Goal: Information Seeking & Learning: Learn about a topic

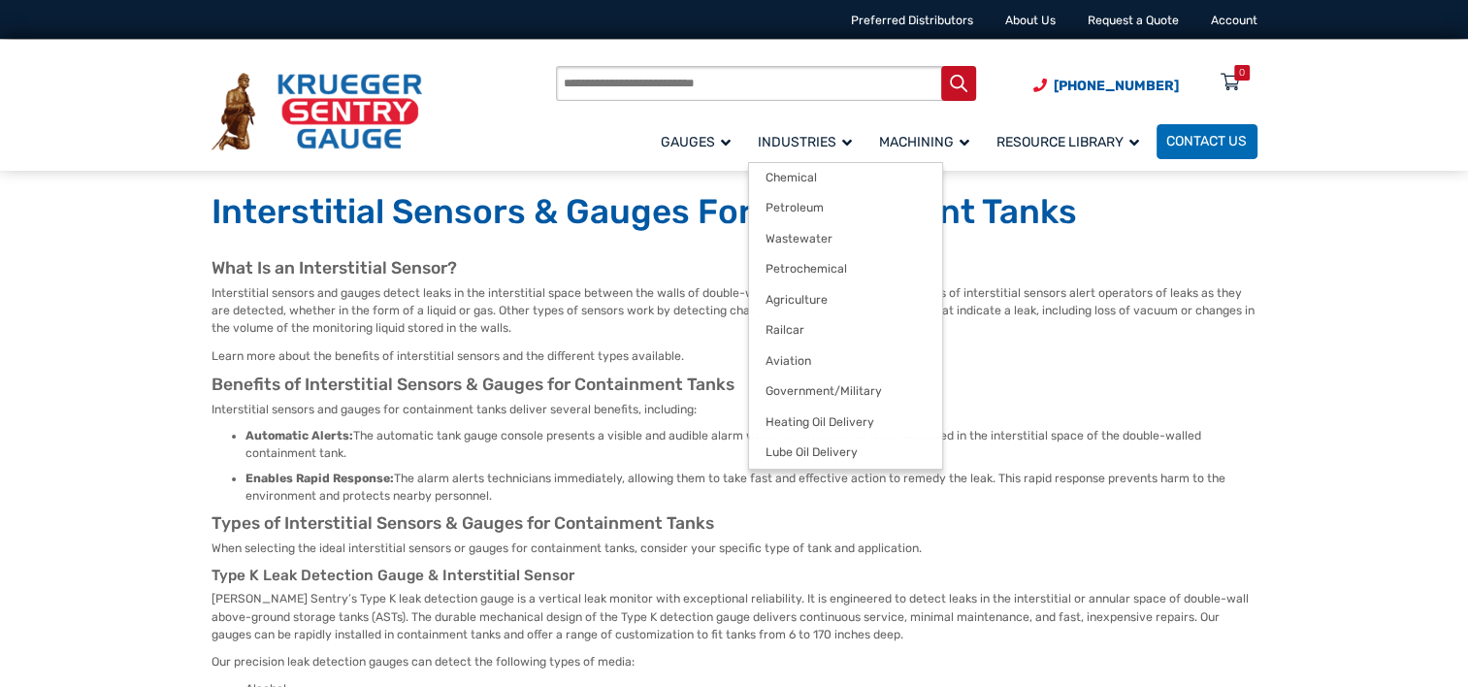
click at [839, 138] on span "Industries" at bounding box center [805, 142] width 94 height 16
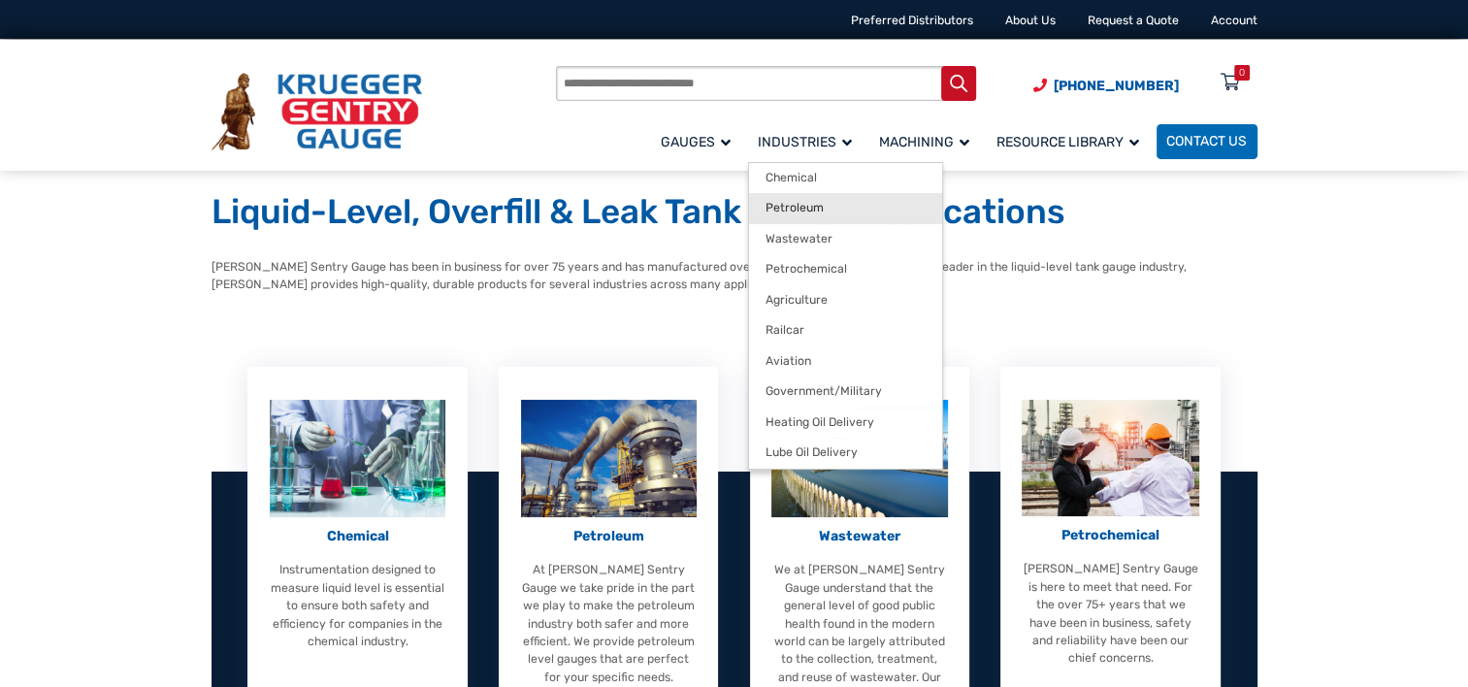
click at [811, 208] on span "Petroleum" at bounding box center [794, 208] width 58 height 15
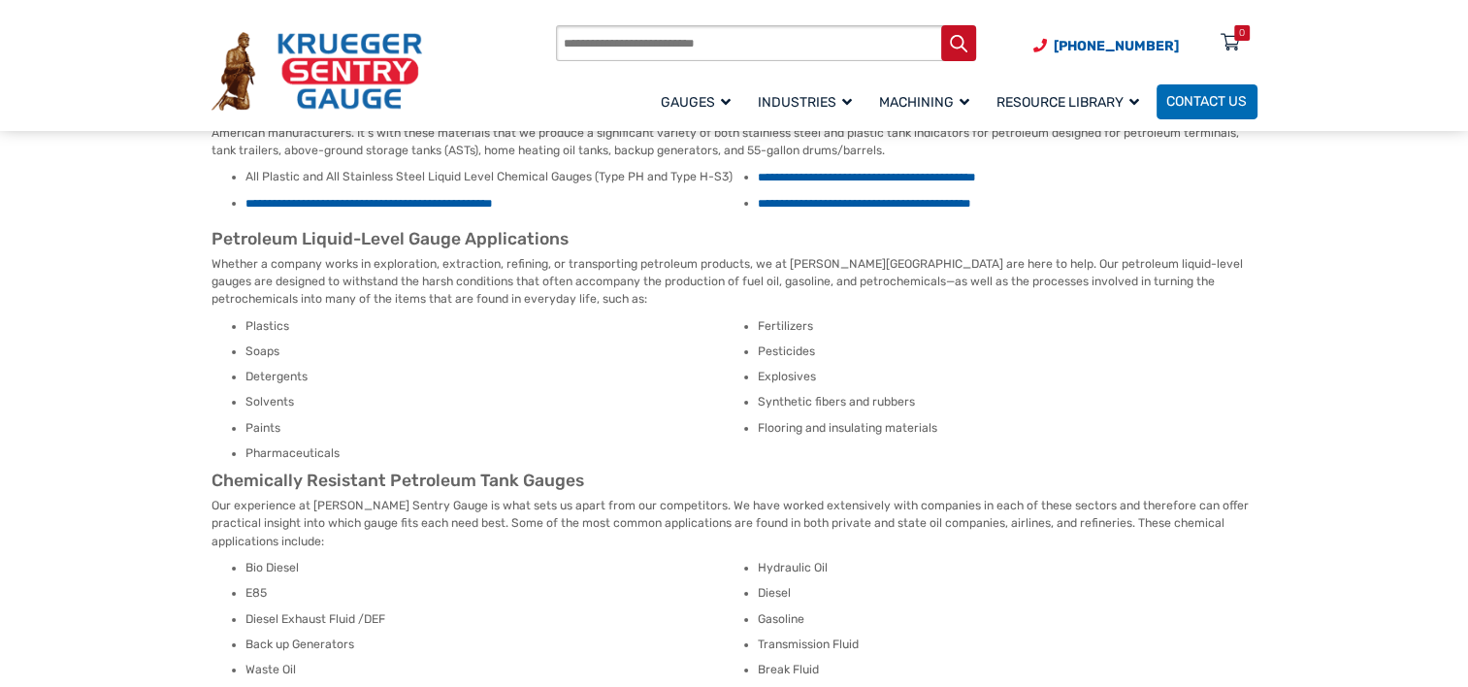
scroll to position [194, 0]
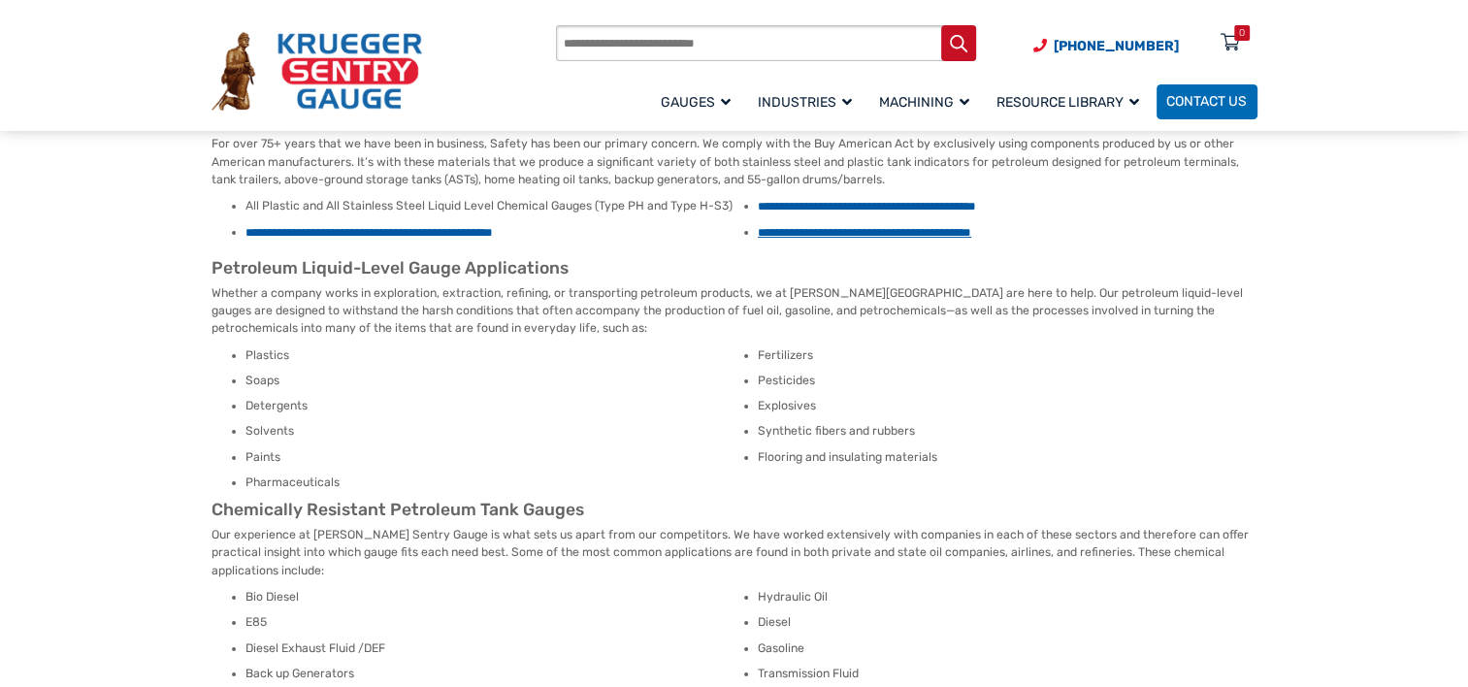
click at [792, 234] on link "**********" at bounding box center [864, 232] width 213 height 13
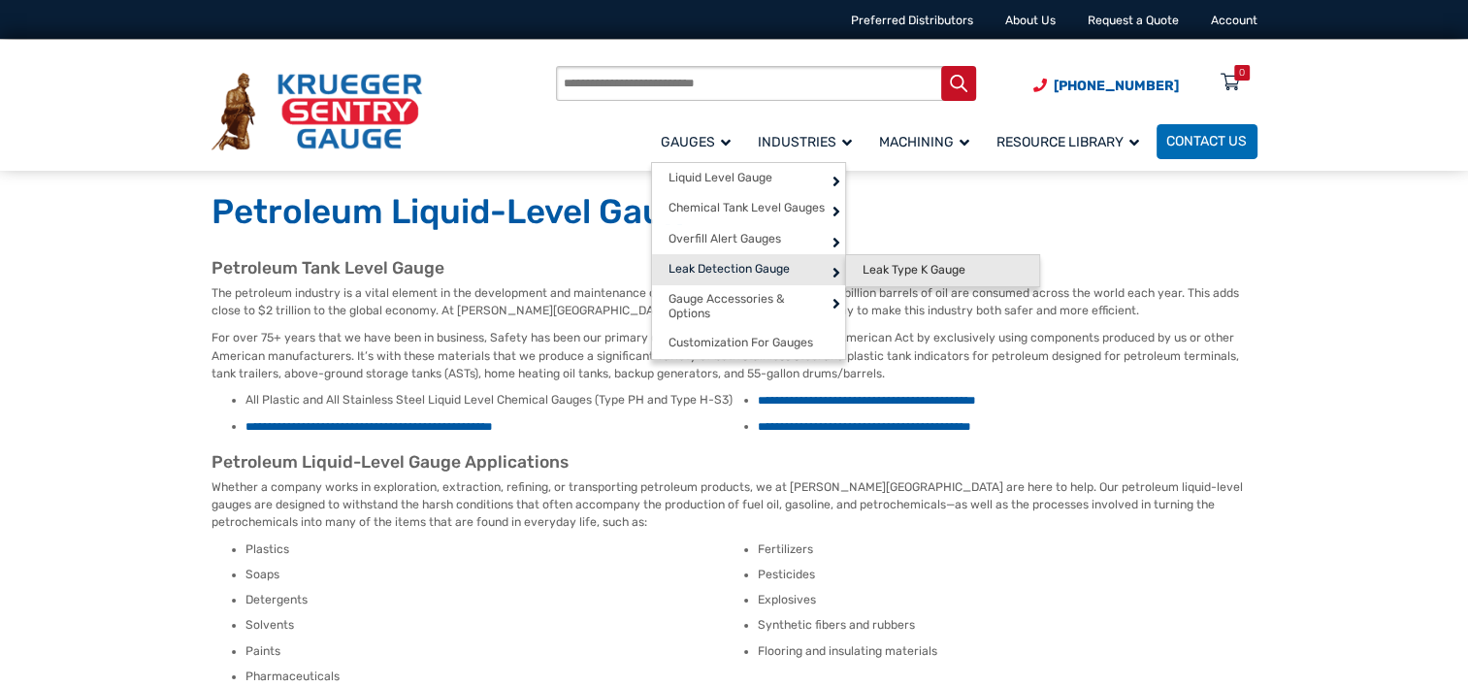
click at [904, 272] on span "Leak Type K Gauge" at bounding box center [913, 270] width 103 height 15
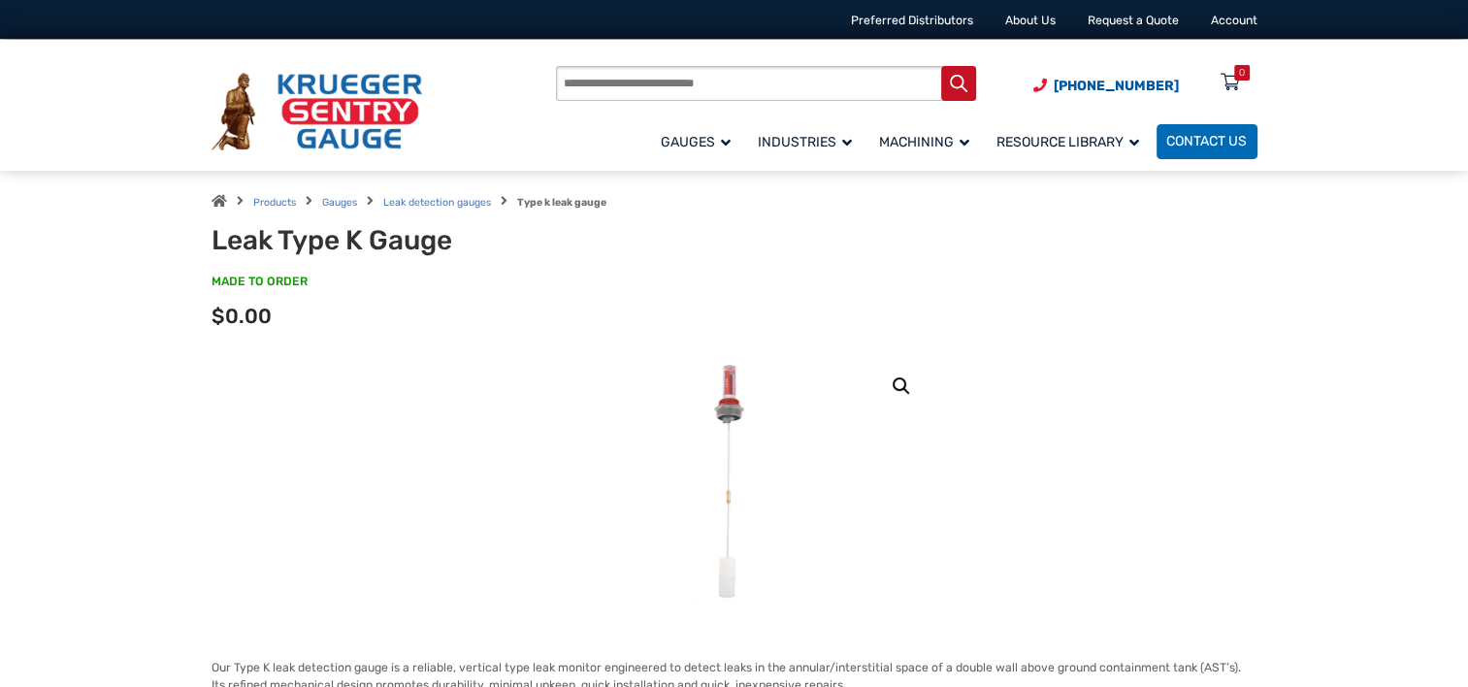
click at [738, 416] on img at bounding box center [734, 482] width 105 height 255
click at [730, 393] on img at bounding box center [734, 482] width 105 height 255
click at [898, 384] on link "🔍" at bounding box center [901, 386] width 35 height 35
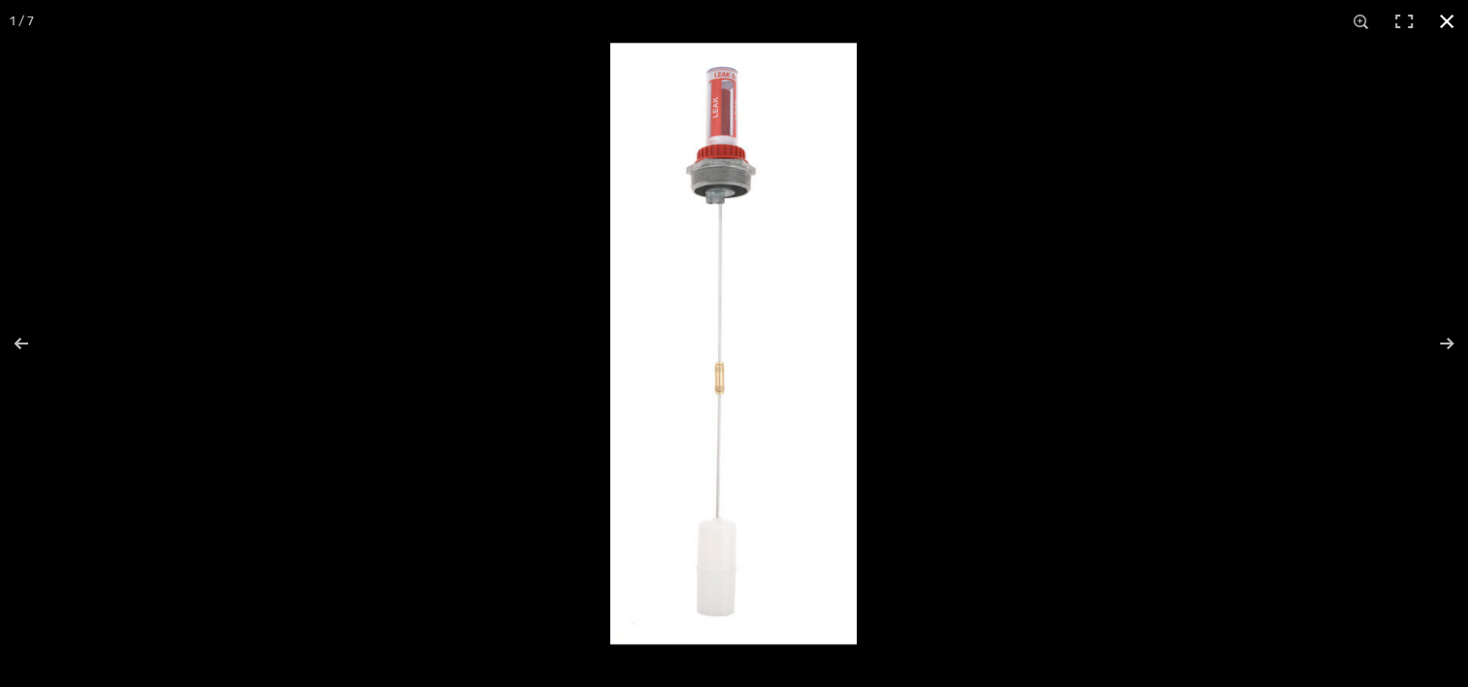
click at [1445, 16] on button "Close (Esc)" at bounding box center [1446, 21] width 43 height 43
